Goal: Task Accomplishment & Management: Use online tool/utility

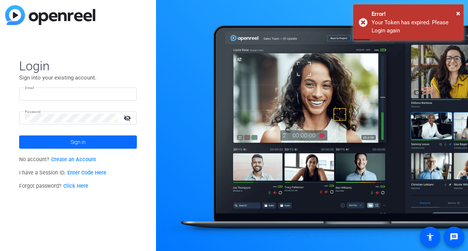
type input "stephanie_raven@gbtpa.com.au"
click at [104, 142] on span at bounding box center [78, 142] width 118 height 18
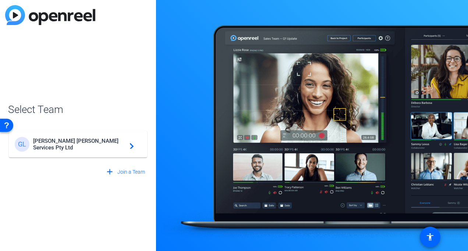
click at [81, 132] on mat-card-content "GL Gallagher Bassett Services Pty Ltd navigate_next" at bounding box center [78, 144] width 138 height 26
click at [82, 148] on div "GL Gallagher Bassett Services Pty Ltd navigate_next" at bounding box center [78, 140] width 140 height 35
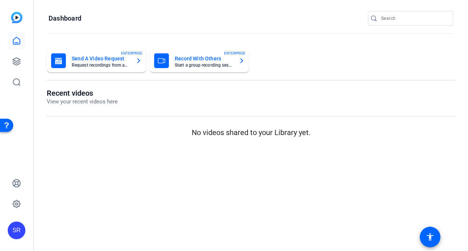
click at [120, 64] on mat-card-subtitle "Request recordings from anyone, anywhere" at bounding box center [101, 65] width 58 height 4
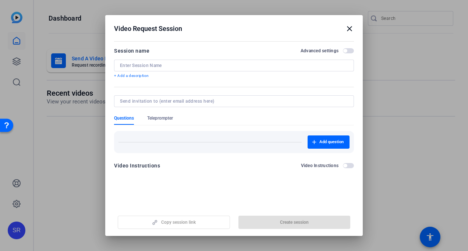
click at [348, 31] on mat-icon "close" at bounding box center [349, 28] width 9 height 9
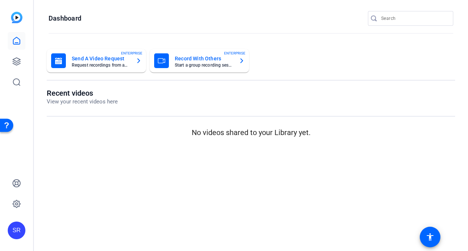
click at [196, 63] on mat-card-subtitle "Start a group recording session" at bounding box center [204, 65] width 58 height 4
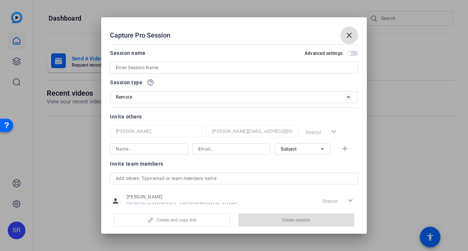
click at [188, 96] on div "Remote" at bounding box center [230, 96] width 229 height 9
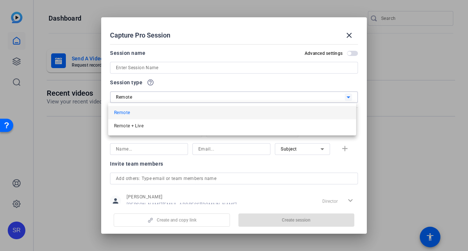
click at [188, 96] on div at bounding box center [234, 125] width 468 height 251
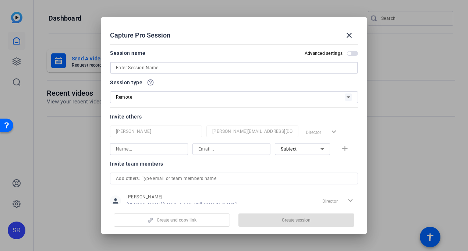
click at [171, 67] on input at bounding box center [234, 67] width 236 height 9
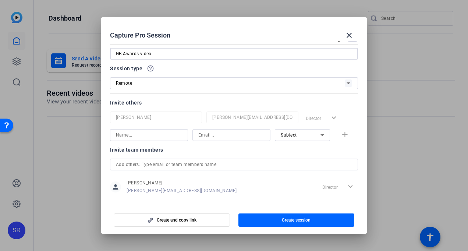
scroll to position [21, 0]
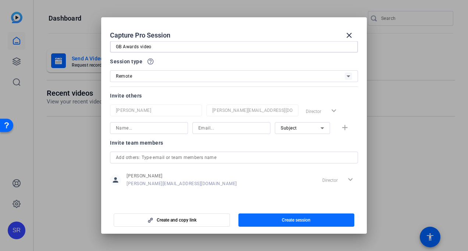
type input "GB Awards video"
click at [274, 218] on span "button" at bounding box center [296, 220] width 116 height 18
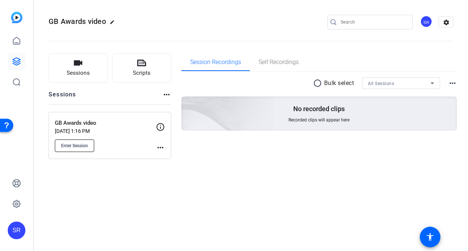
click at [77, 147] on span "Enter Session" at bounding box center [74, 146] width 27 height 6
click at [162, 147] on mat-icon "more_horiz" at bounding box center [160, 147] width 9 height 9
click at [159, 128] on div at bounding box center [234, 125] width 468 height 251
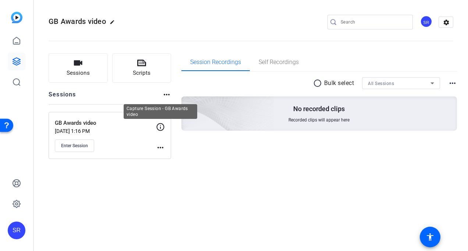
click at [159, 127] on icon at bounding box center [160, 126] width 9 height 9
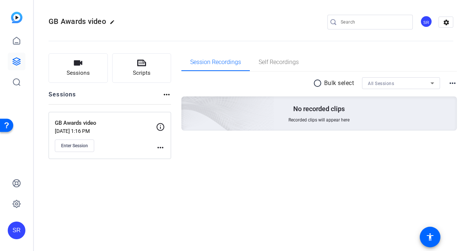
click at [160, 128] on icon at bounding box center [161, 127] width 8 height 8
click at [78, 70] on span "Sessions" at bounding box center [78, 73] width 23 height 8
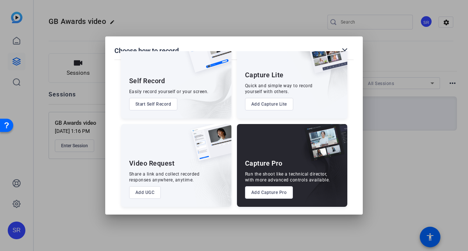
scroll to position [0, 0]
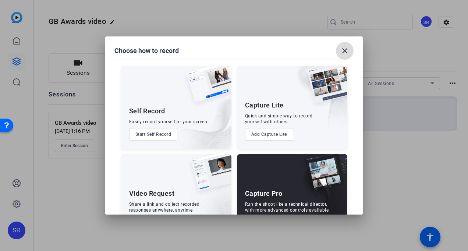
click at [347, 50] on mat-icon "close" at bounding box center [344, 50] width 9 height 9
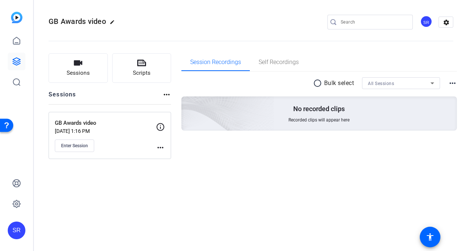
click at [86, 128] on p "Sep 10, 2025 @ 1:16 PM" at bounding box center [105, 131] width 101 height 6
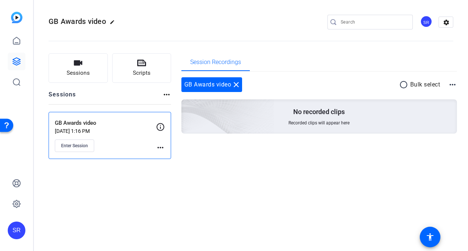
click at [452, 83] on mat-icon "more_horiz" at bounding box center [452, 84] width 9 height 9
click at [157, 127] on div at bounding box center [234, 125] width 468 height 251
click at [159, 127] on icon at bounding box center [160, 126] width 9 height 9
click at [165, 146] on div "GB Awards video Sep 10, 2025 @ 1:16 PM Enter Session more_horiz" at bounding box center [110, 135] width 122 height 47
click at [86, 149] on button "Enter Session" at bounding box center [74, 145] width 39 height 13
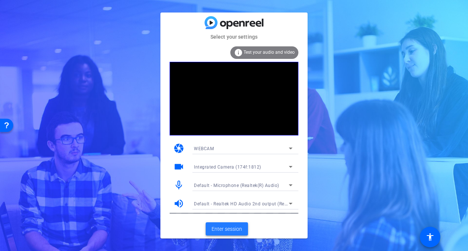
click at [232, 228] on span "Enter session" at bounding box center [227, 229] width 31 height 8
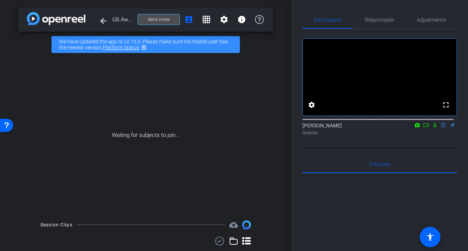
click at [152, 19] on span "Send invite" at bounding box center [159, 20] width 22 height 6
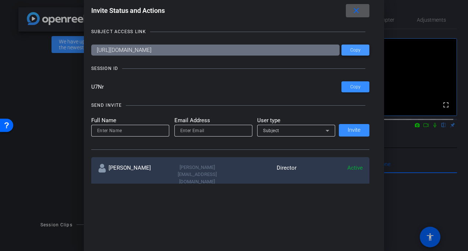
click at [355, 53] on span at bounding box center [355, 50] width 28 height 18
